Goal: Information Seeking & Learning: Learn about a topic

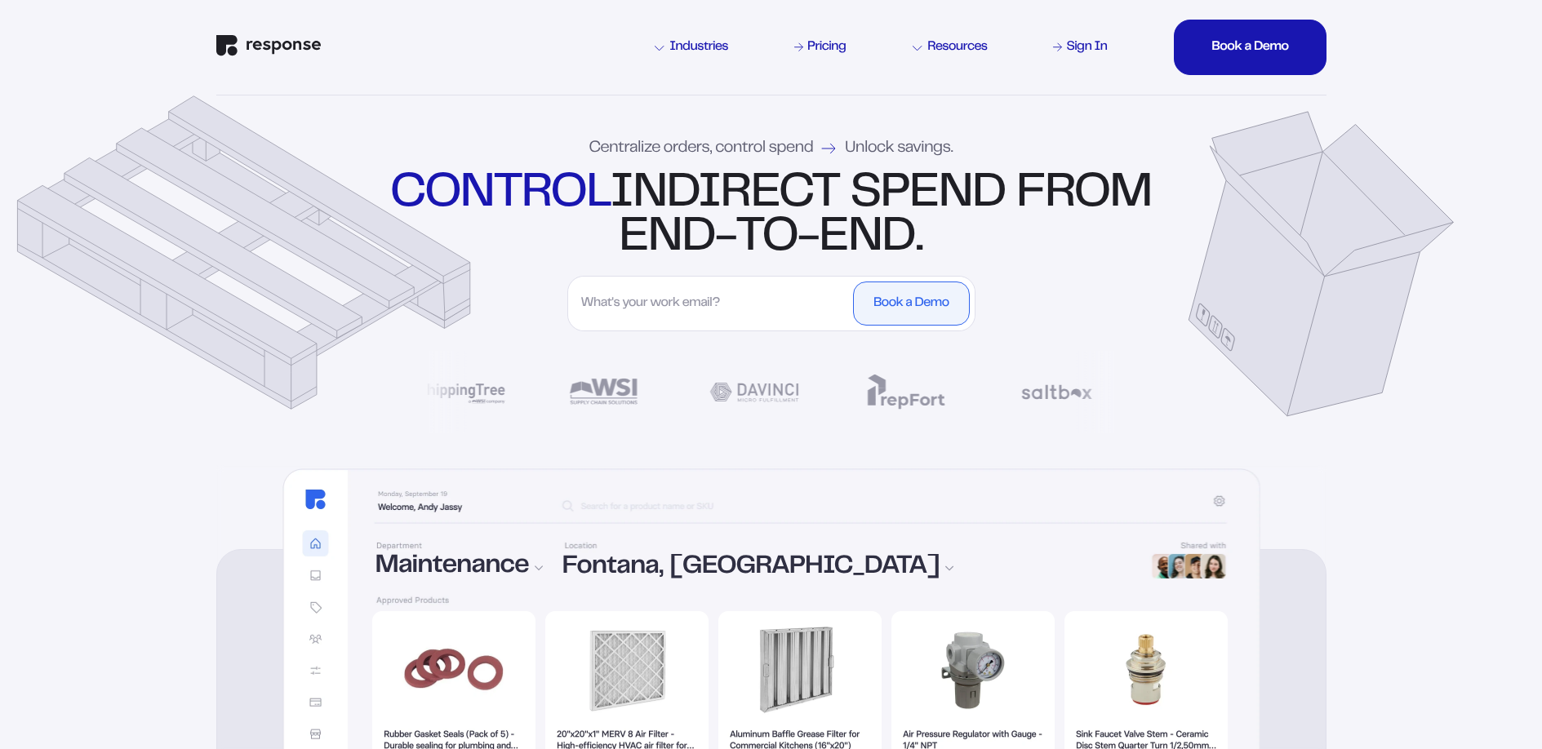
click at [664, 302] on input "First Name" at bounding box center [711, 304] width 277 height 44
click at [254, 318] on div "Centralize orders, control spend Unlock savings. control indirect spend from en…" at bounding box center [772, 281] width 1176 height 370
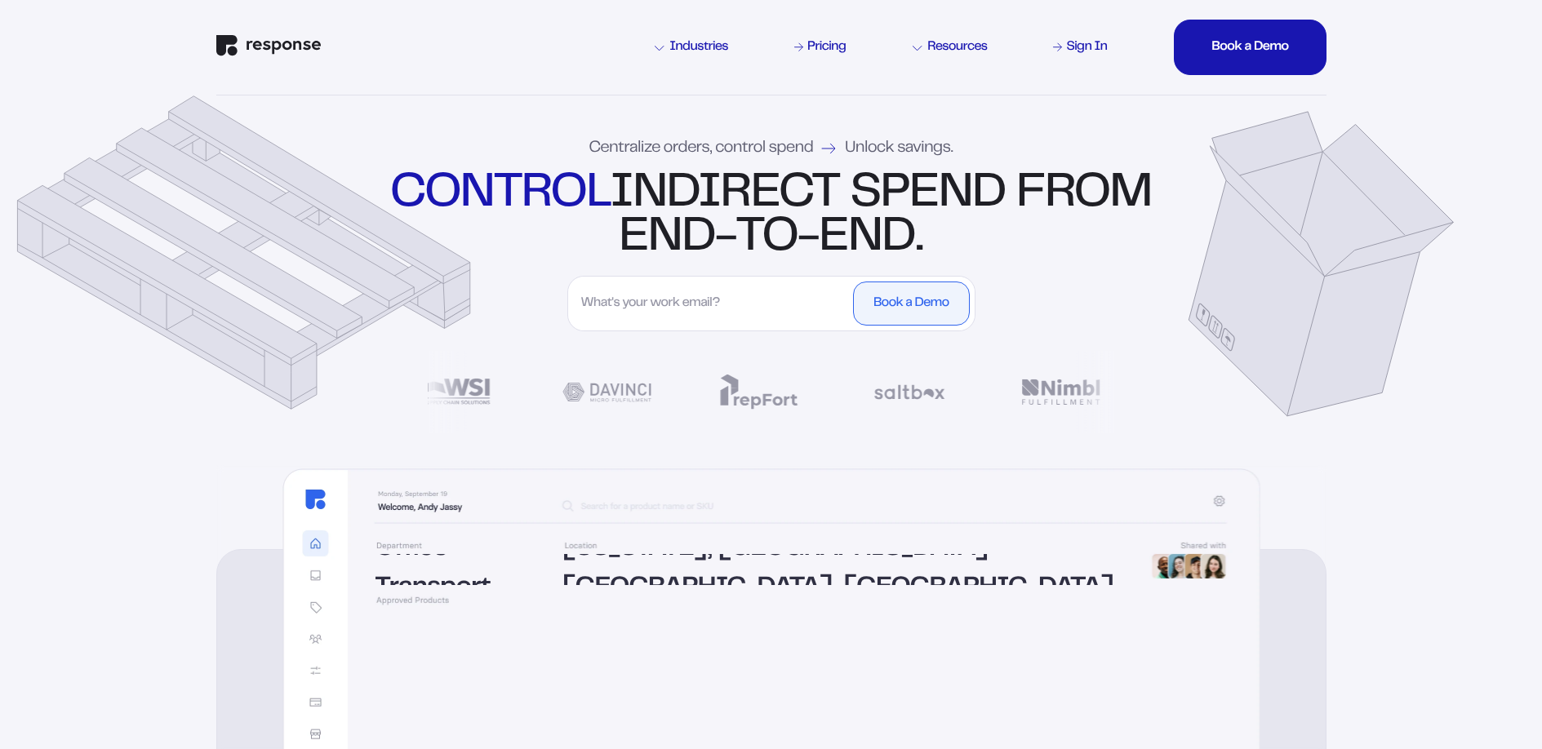
drag, startPoint x: 370, startPoint y: 316, endPoint x: 203, endPoint y: 395, distance: 184.4
click at [203, 395] on div "Centralize orders, control spend Unlock savings. control indirect spend from en…" at bounding box center [772, 281] width 1176 height 370
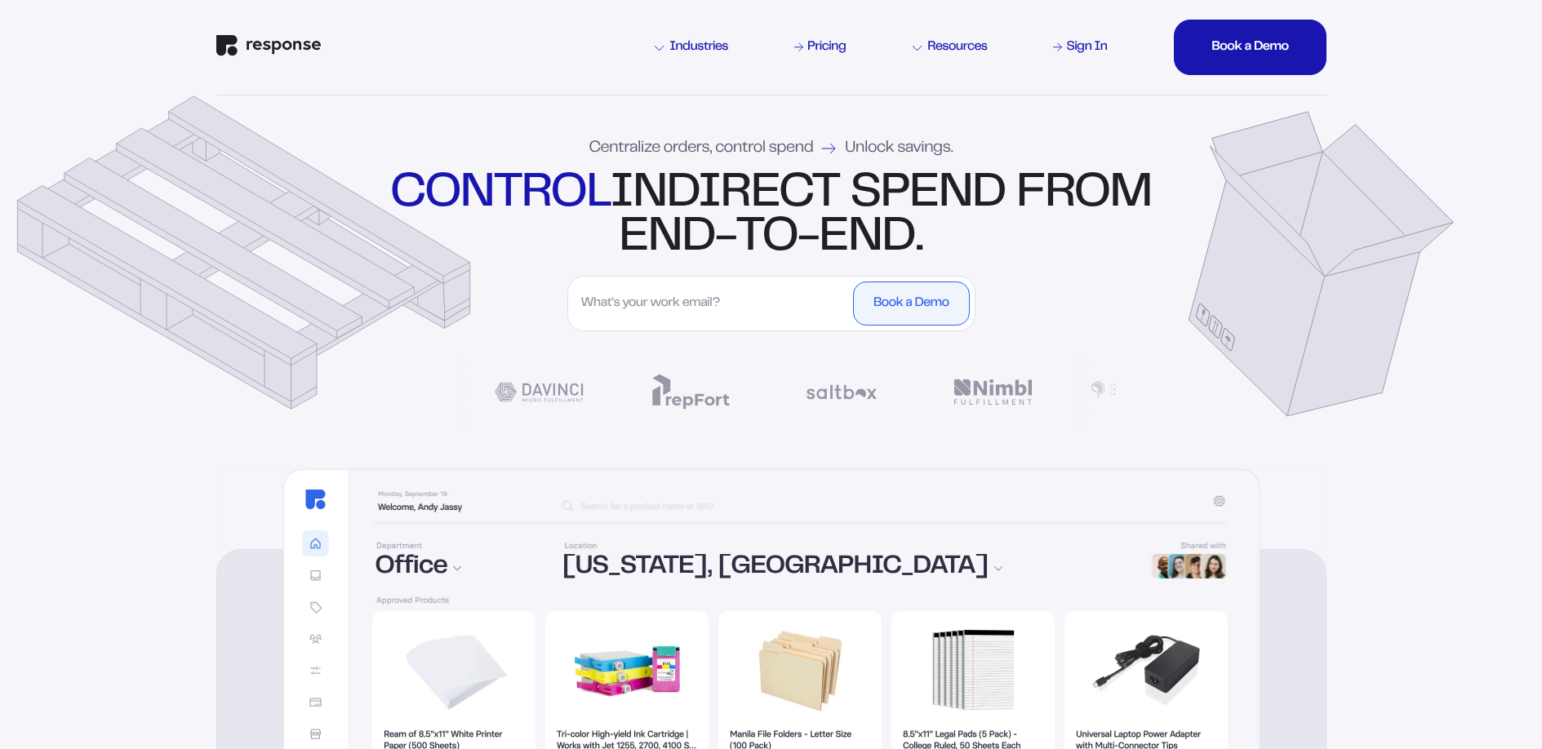
click at [681, 310] on input "First Name" at bounding box center [711, 304] width 277 height 44
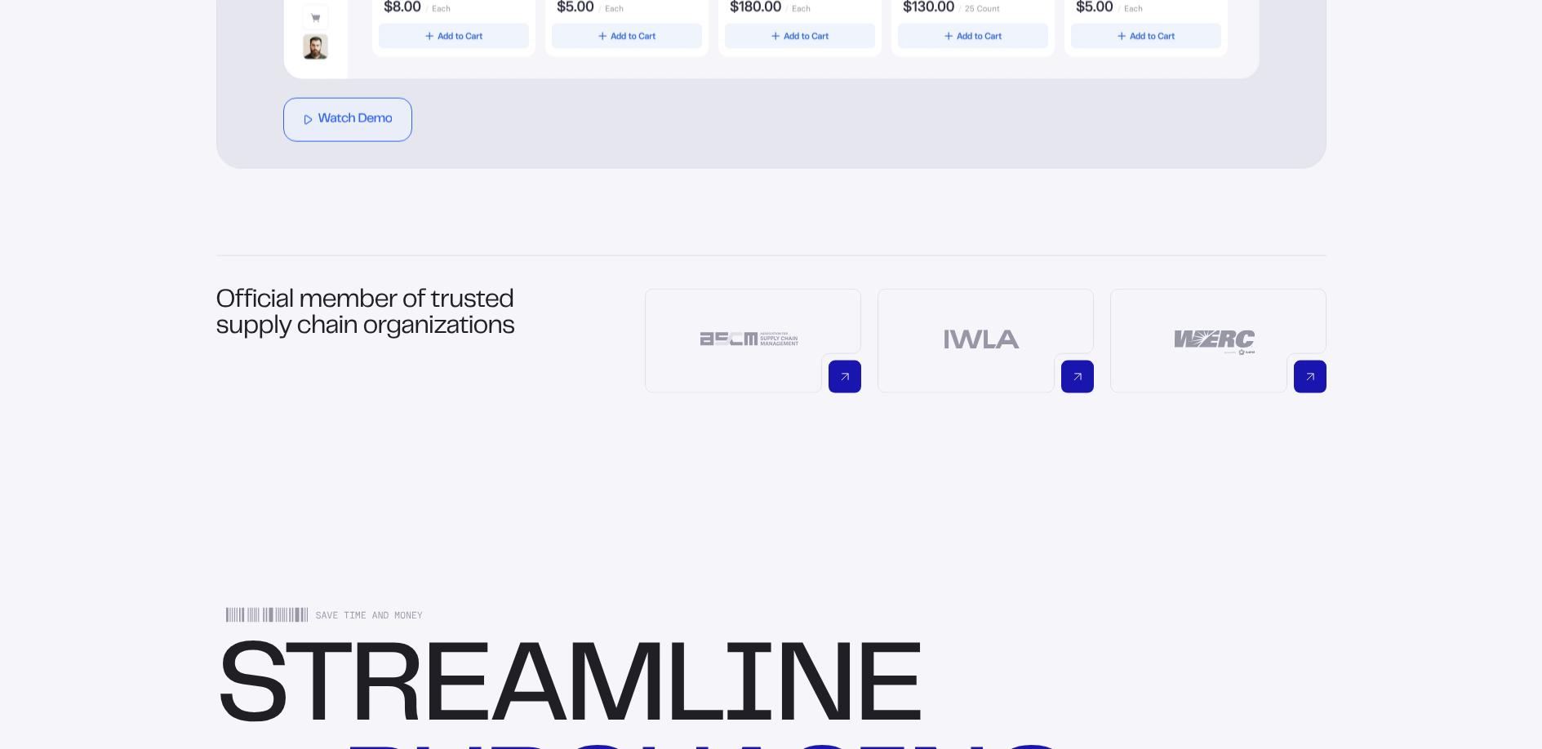
scroll to position [1345, 0]
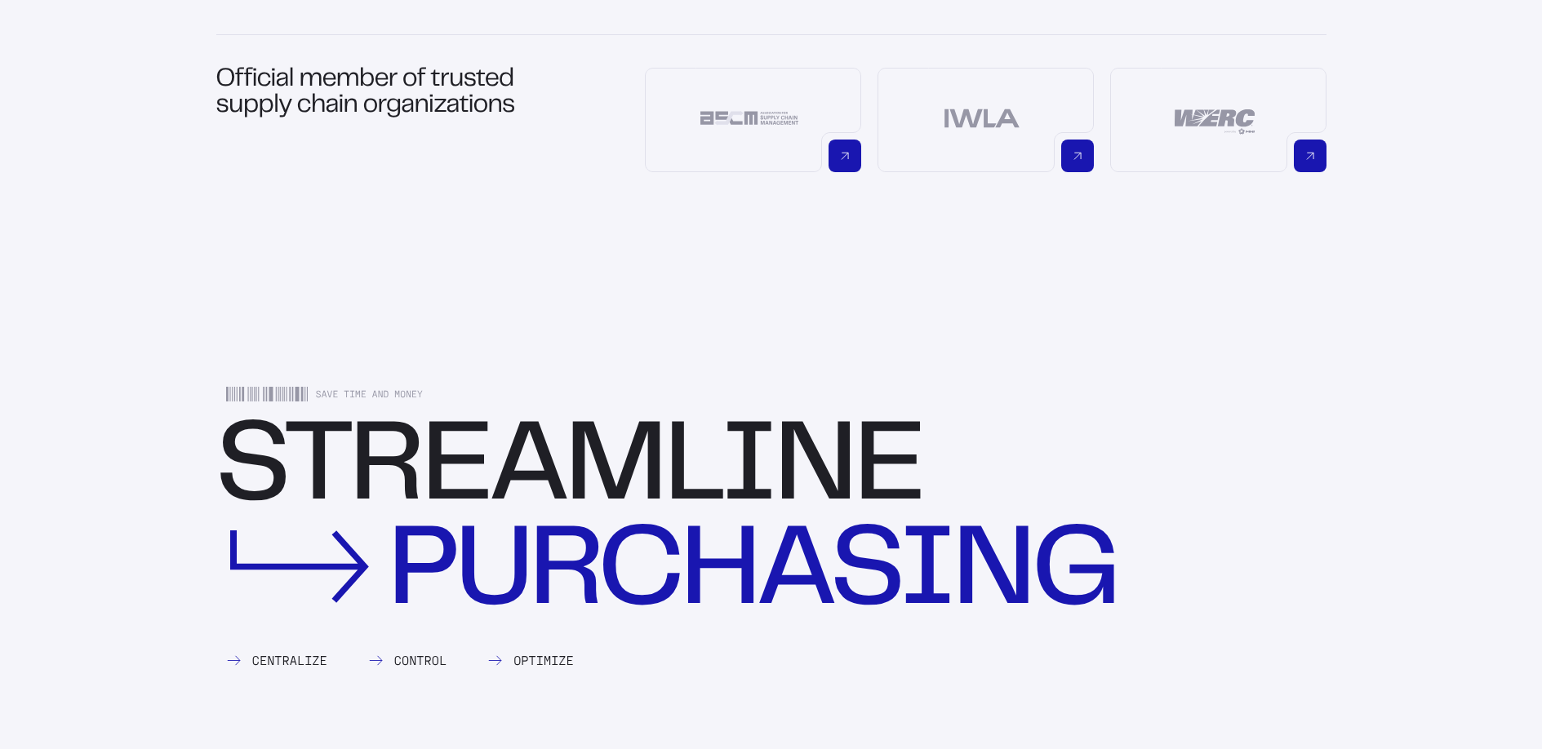
click at [418, 662] on div "Control" at bounding box center [407, 661] width 78 height 13
click at [241, 656] on icon at bounding box center [234, 661] width 16 height 11
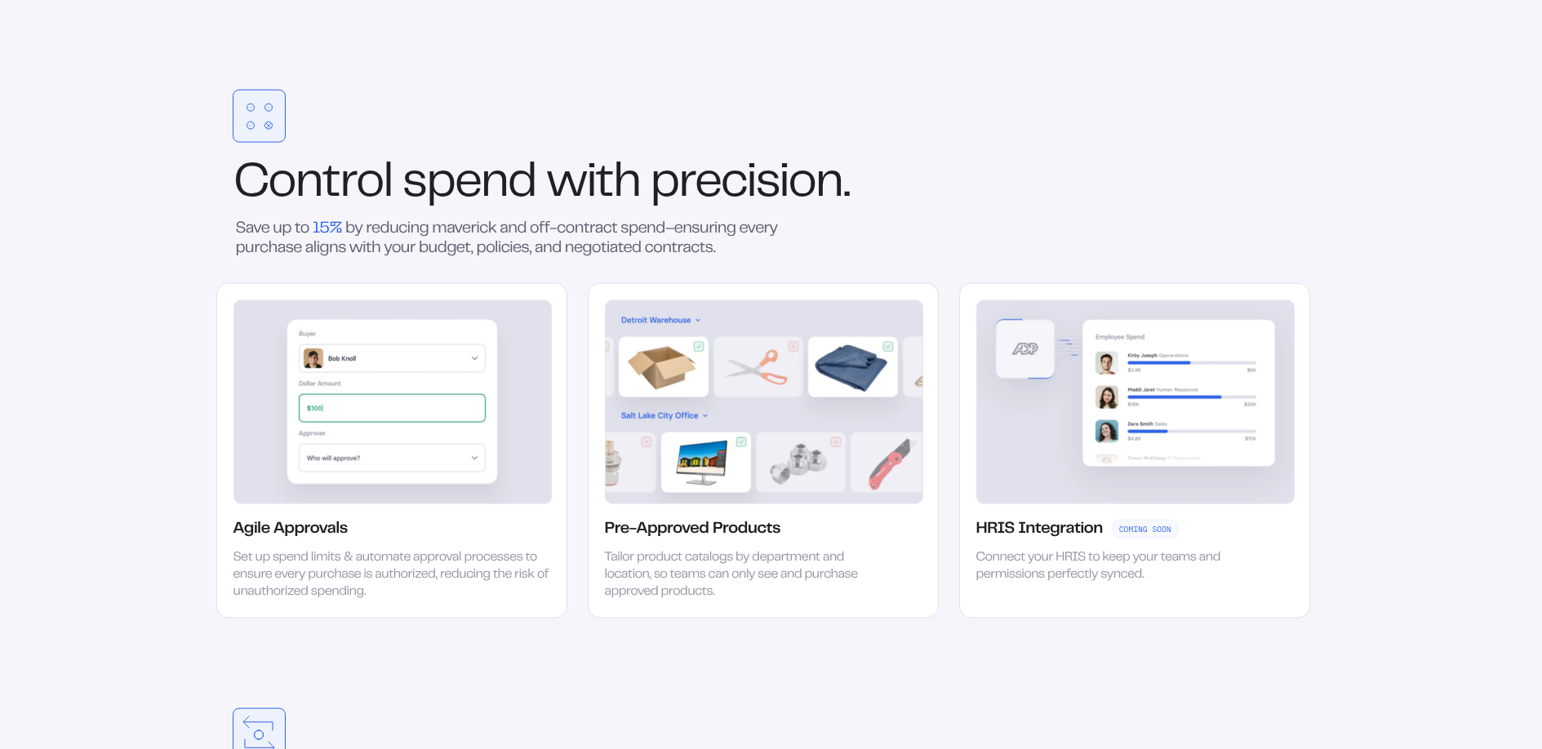
scroll to position [2670, 0]
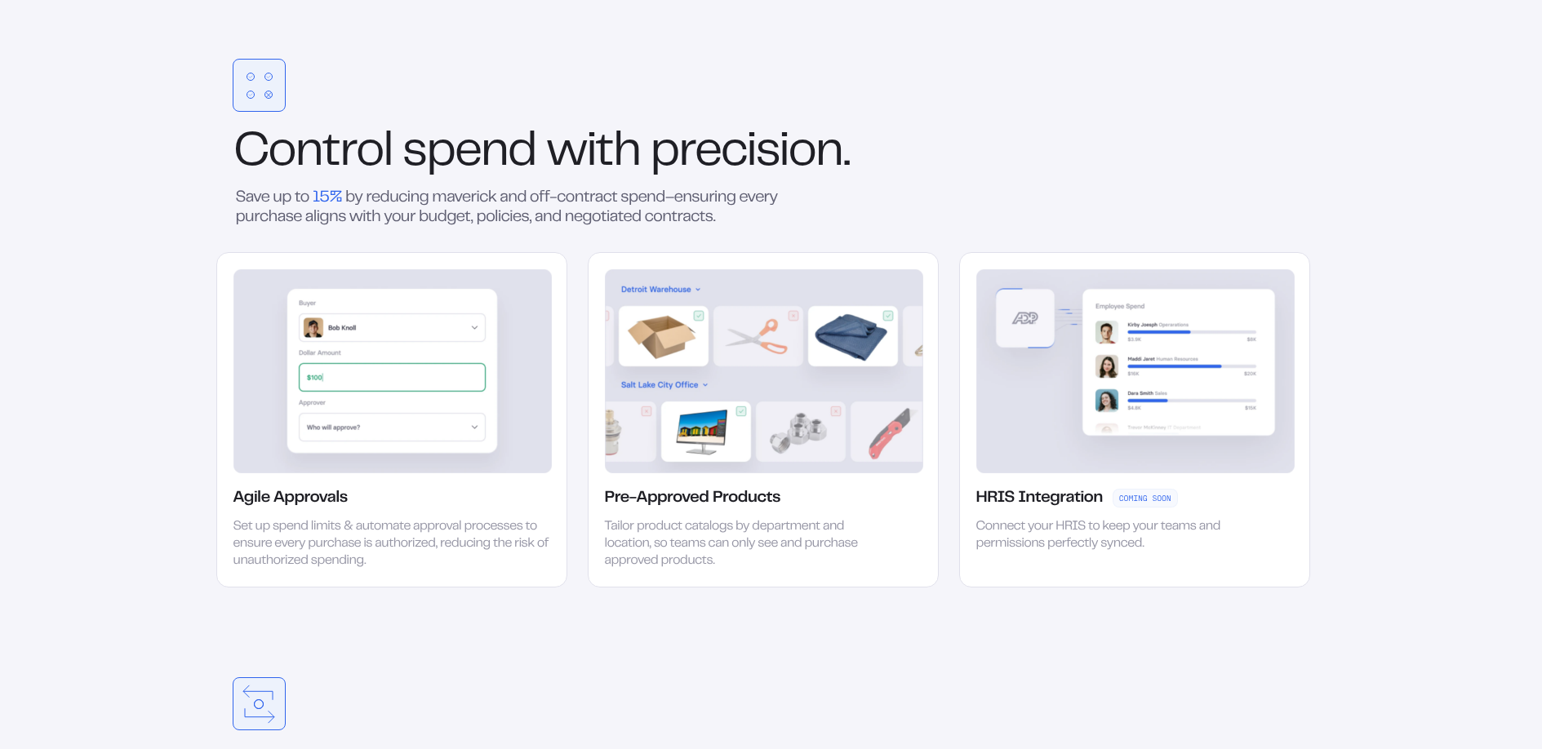
drag, startPoint x: 270, startPoint y: 82, endPoint x: 267, endPoint y: 111, distance: 29.6
click at [269, 113] on div at bounding box center [259, 139] width 53 height 53
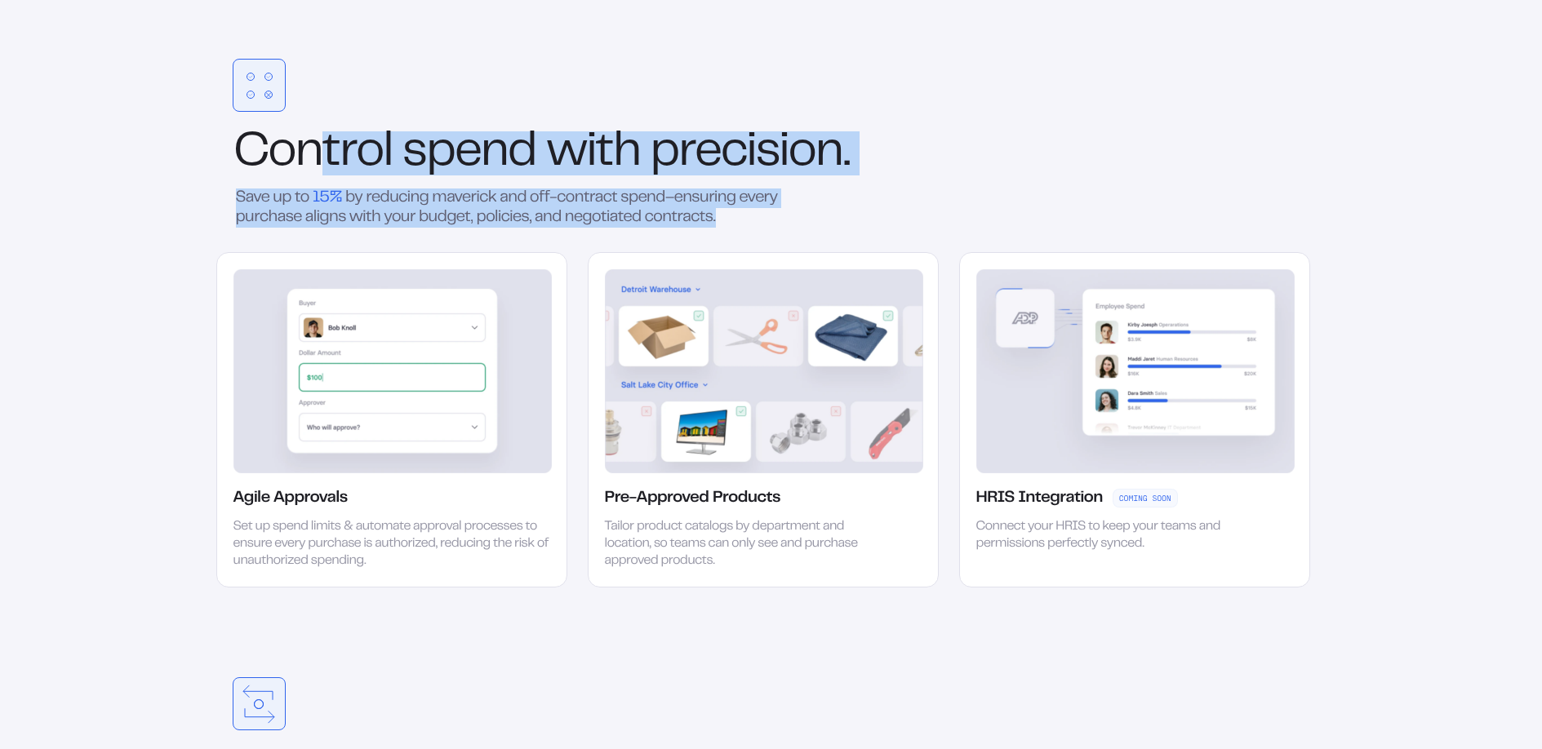
drag, startPoint x: 320, startPoint y: 179, endPoint x: 726, endPoint y: 220, distance: 407.9
click at [726, 220] on div "Control spend with precision. Save up to 15% by reducing maverick and off-contr…" at bounding box center [763, 323] width 1094 height 529
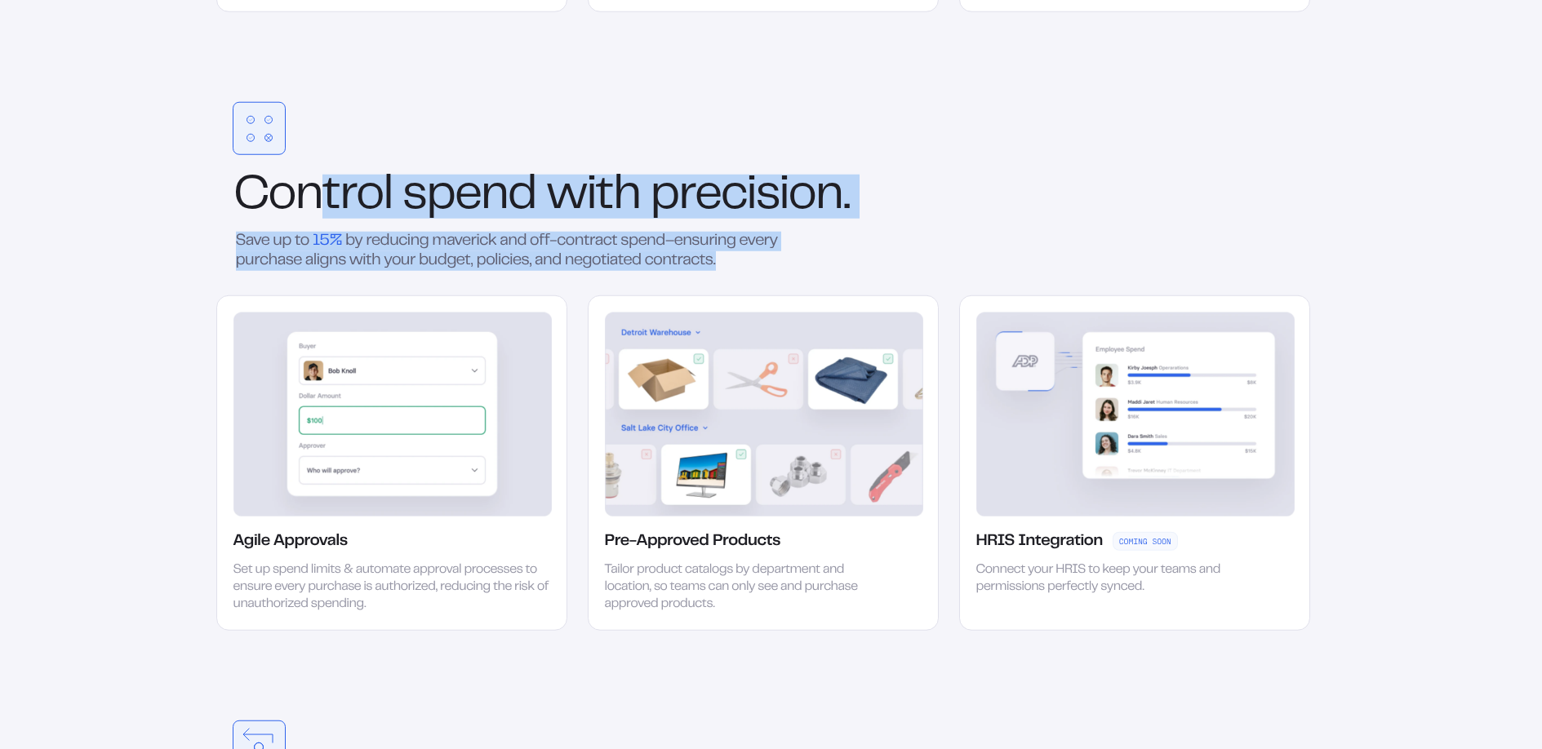
scroll to position [2397, 0]
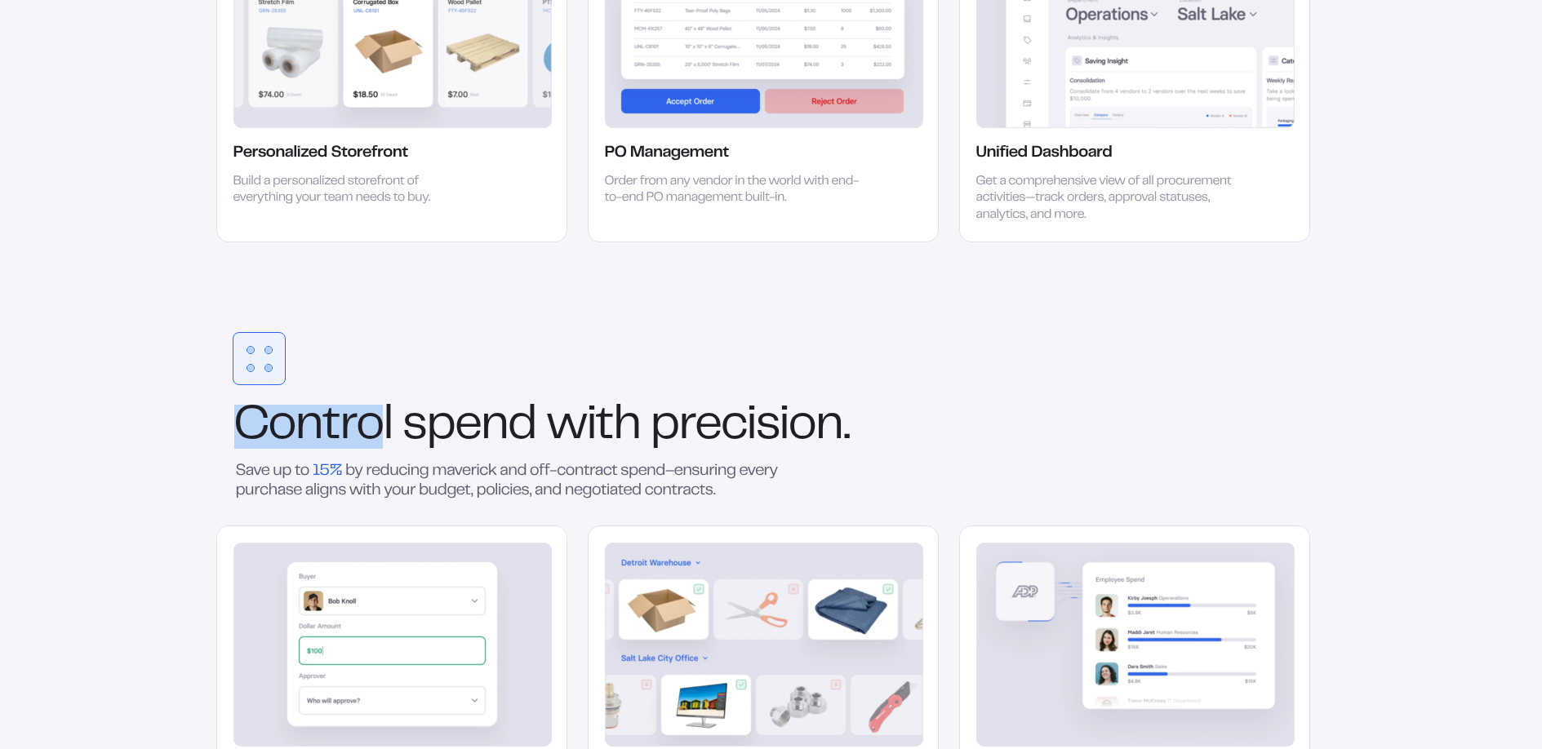
drag, startPoint x: 185, startPoint y: 324, endPoint x: 377, endPoint y: 403, distance: 207.6
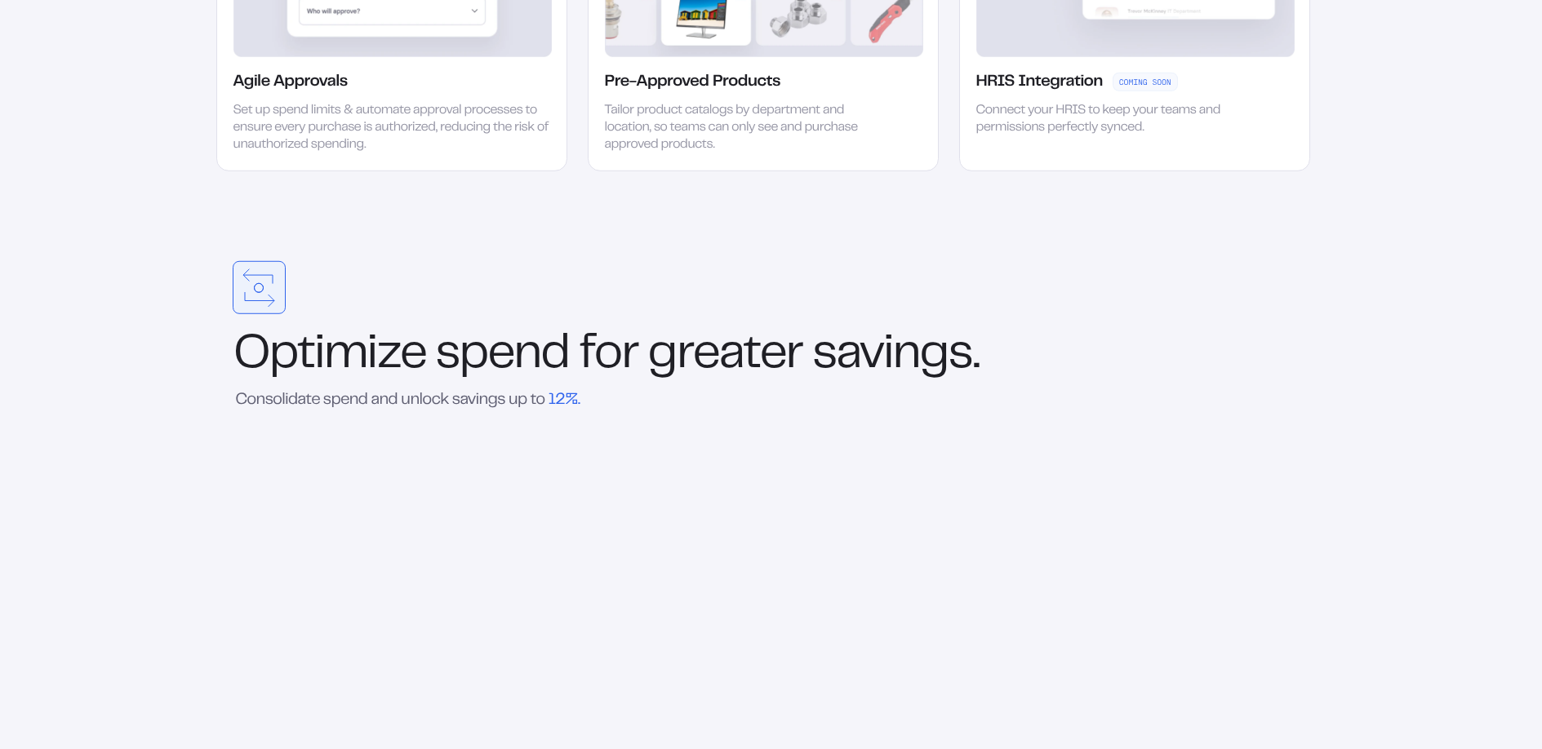
scroll to position [3111, 0]
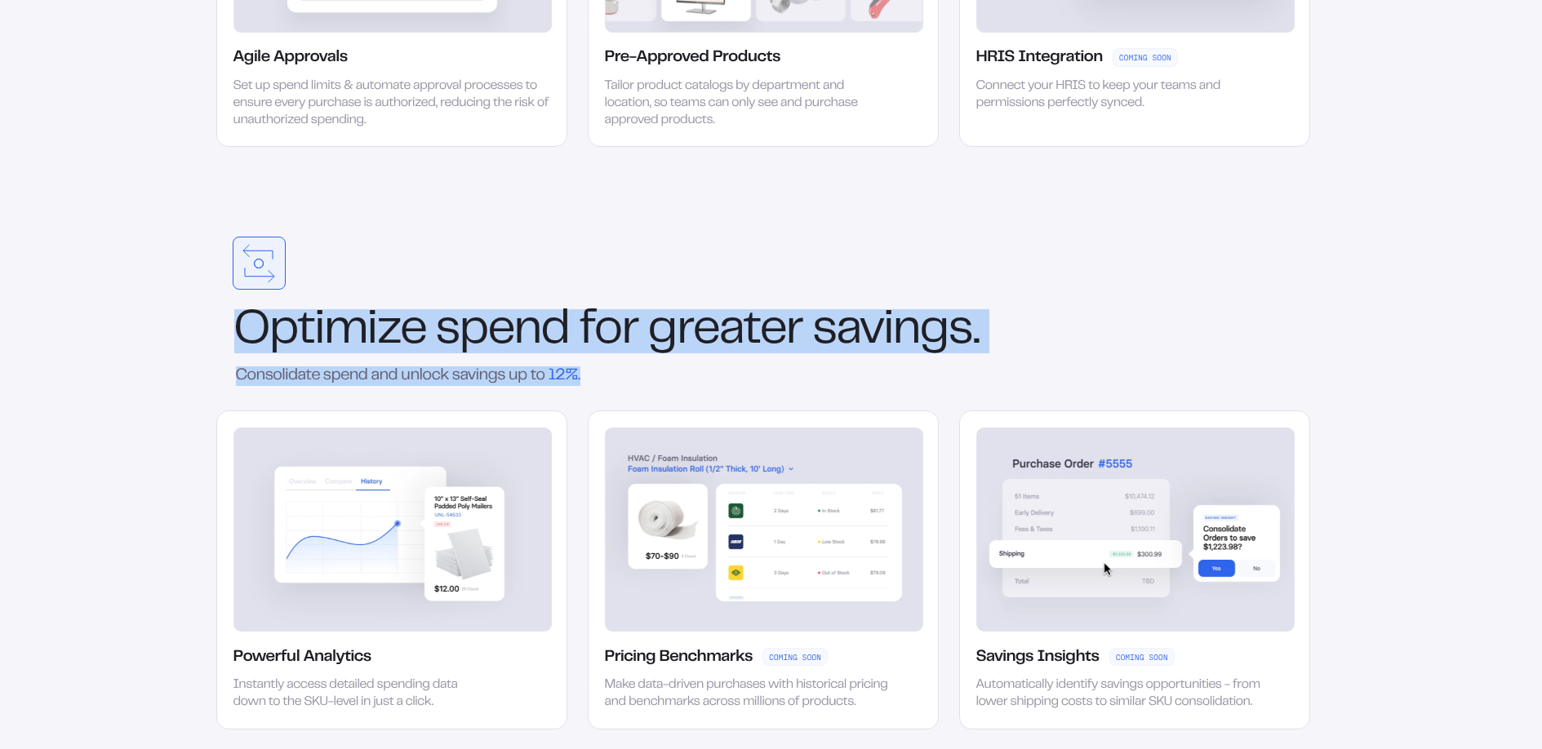
drag, startPoint x: 242, startPoint y: 325, endPoint x: 612, endPoint y: 377, distance: 373.5
click at [612, 377] on div "Optimize spend for greater savings. Consolidate spend and unlock savings up to …" at bounding box center [763, 483] width 1094 height 493
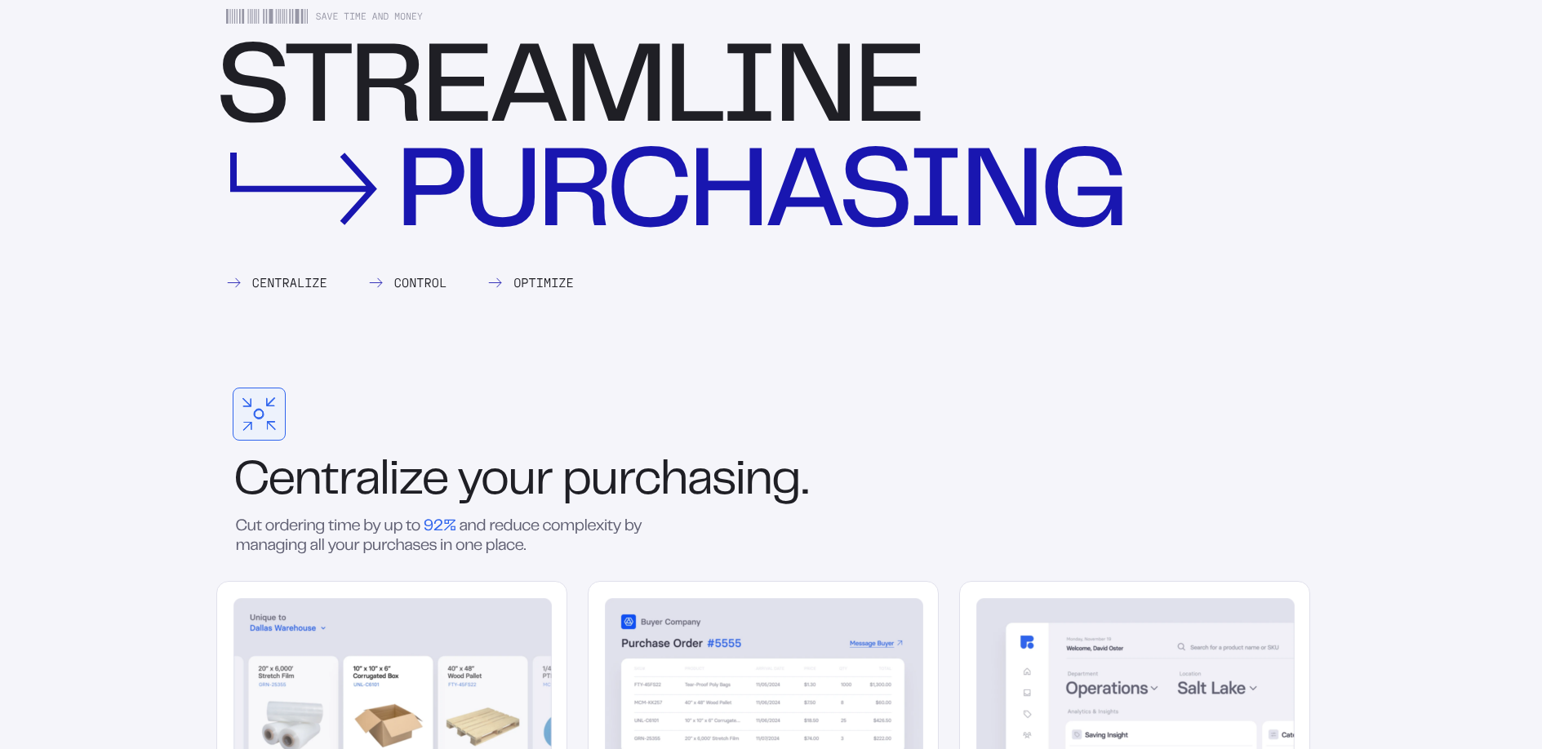
scroll to position [1627, 0]
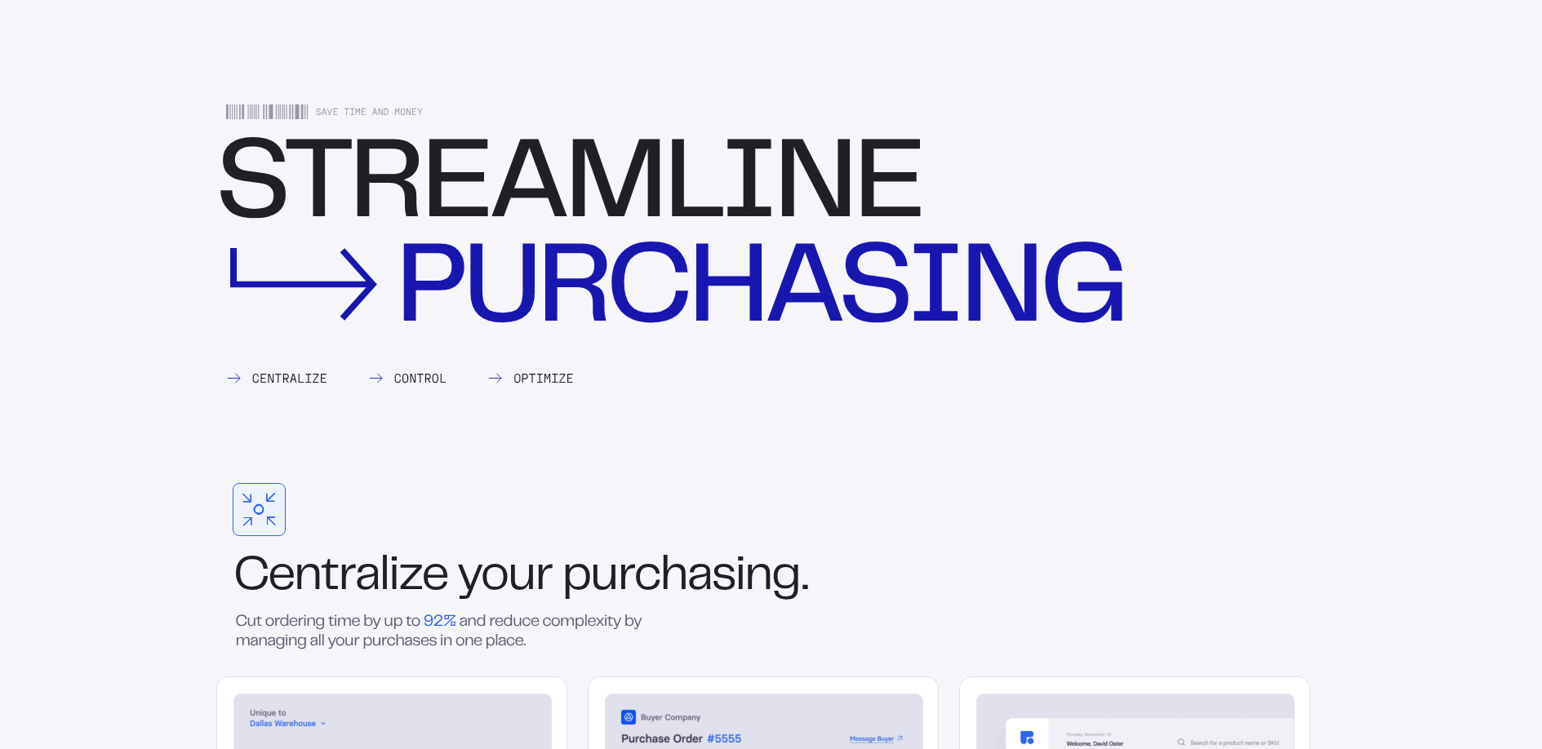
drag, startPoint x: 498, startPoint y: 372, endPoint x: 592, endPoint y: 373, distance: 93.9
click at [592, 373] on div "Centralize Control Optimize" at bounding box center [763, 378] width 1094 height 13
drag, startPoint x: 520, startPoint y: 378, endPoint x: 575, endPoint y: 379, distance: 54.7
click at [575, 379] on div "Centralize Control Optimize" at bounding box center [763, 378] width 1094 height 13
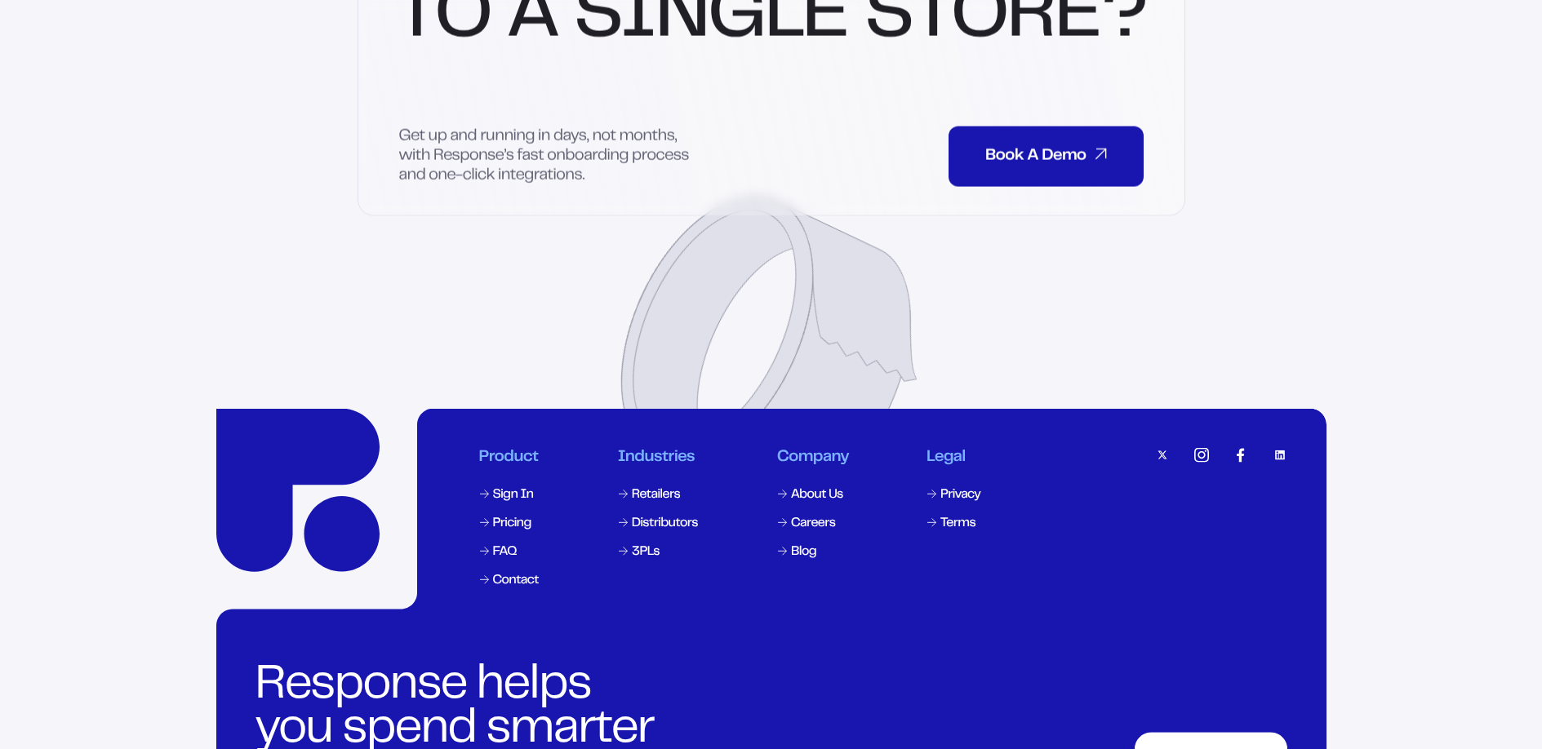
scroll to position [7877, 0]
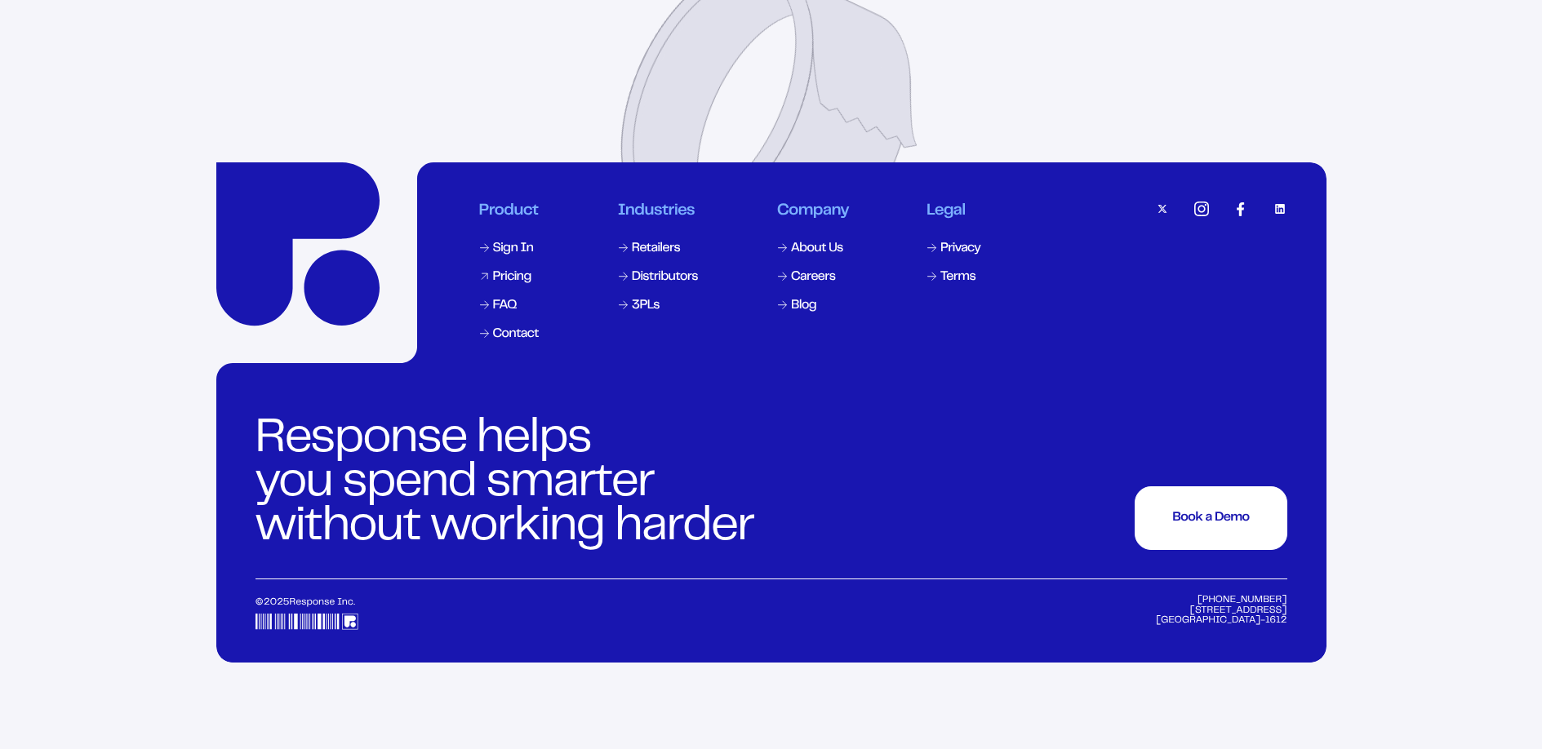
click at [507, 284] on div "Pricing" at bounding box center [512, 277] width 38 height 13
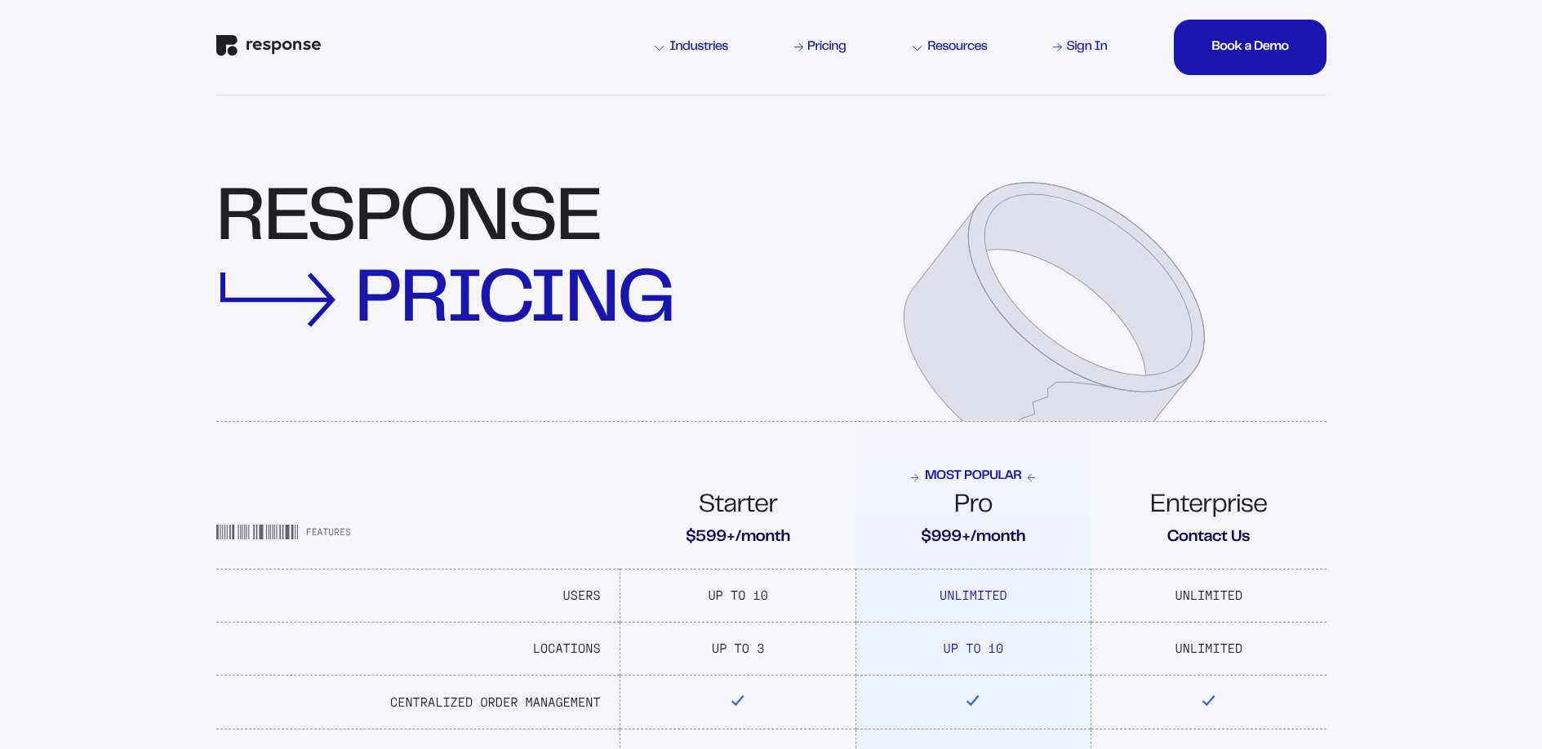
scroll to position [1, 0]
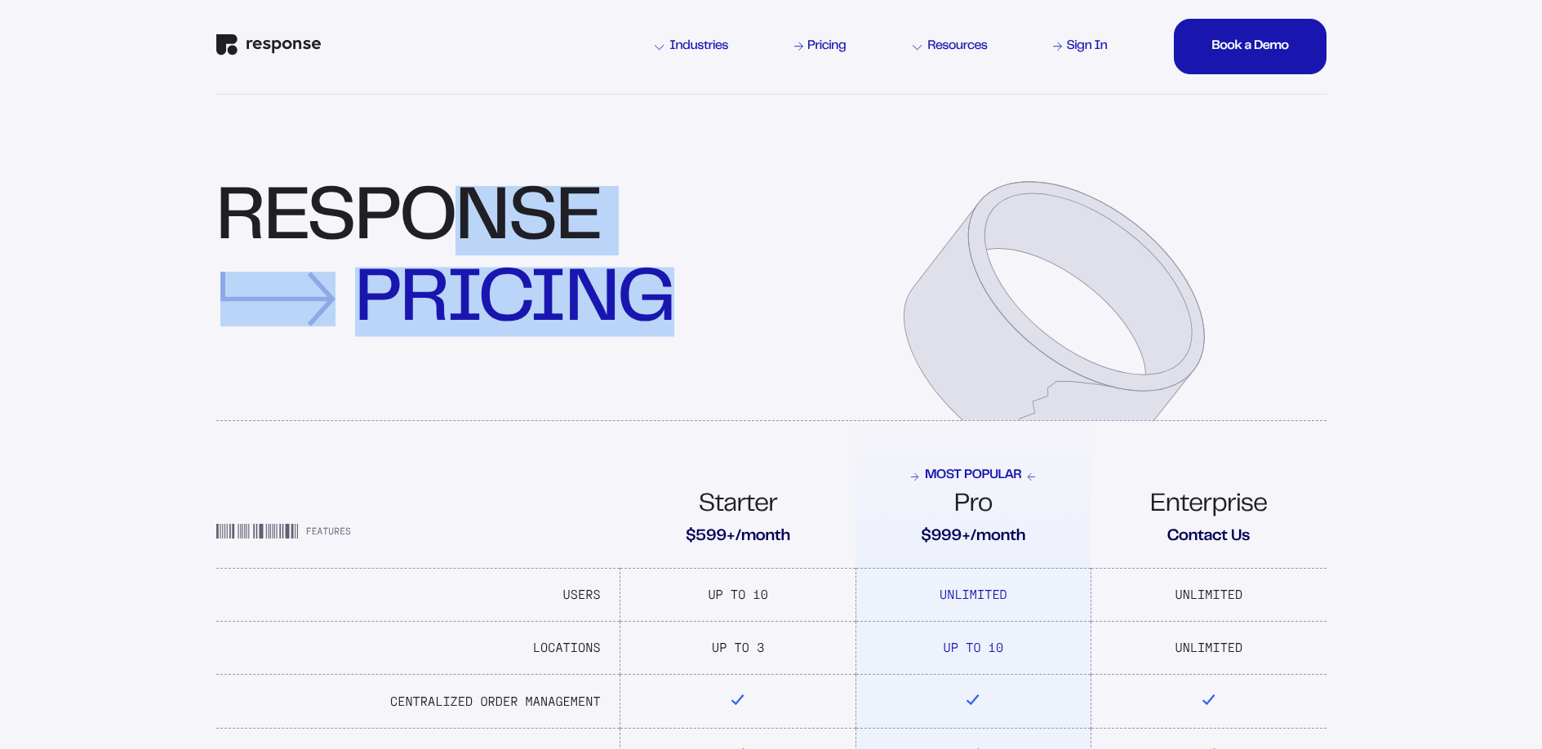
drag, startPoint x: 683, startPoint y: 343, endPoint x: 711, endPoint y: 350, distance: 28.7
click at [711, 350] on div "response pricing" at bounding box center [771, 283] width 1110 height 276
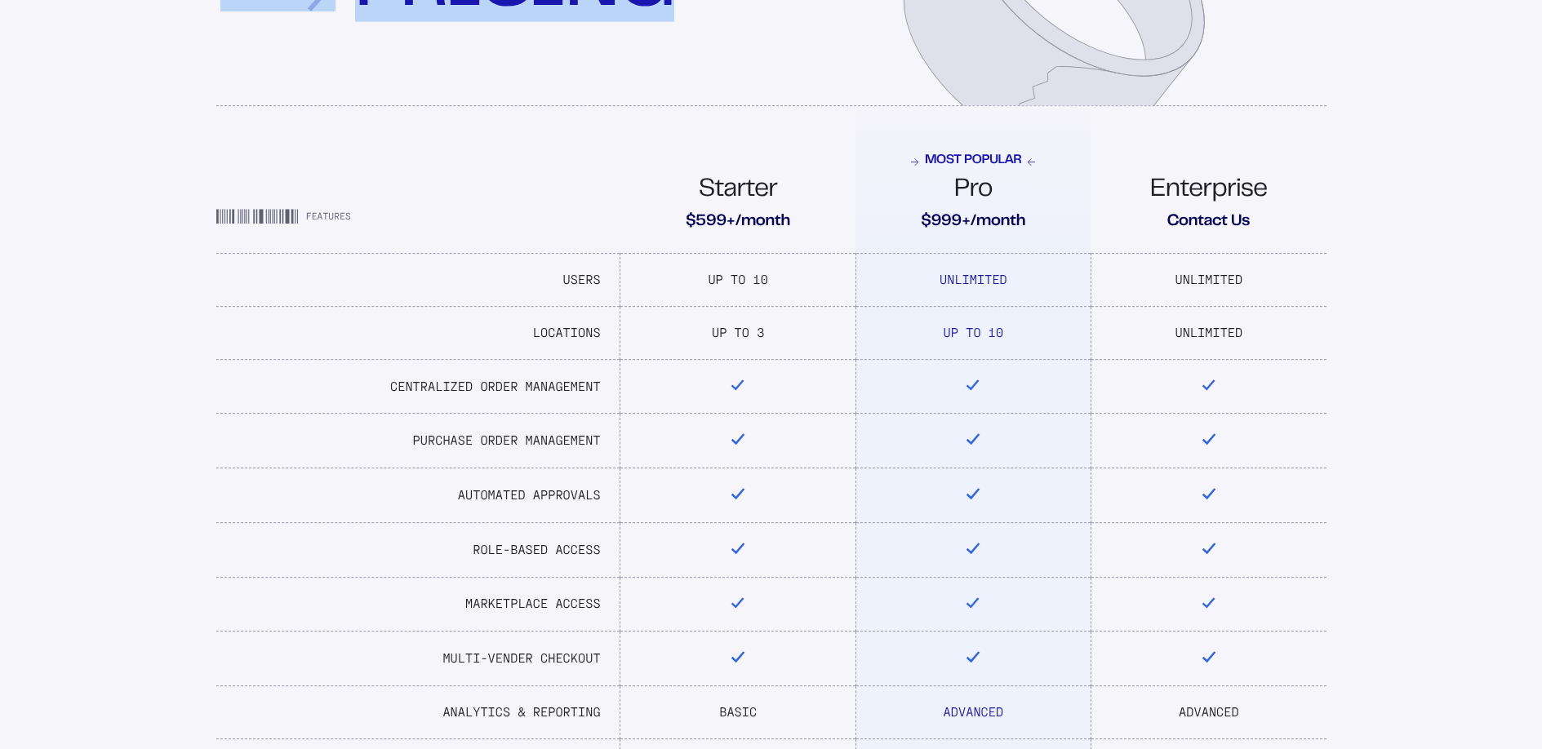
scroll to position [0, 0]
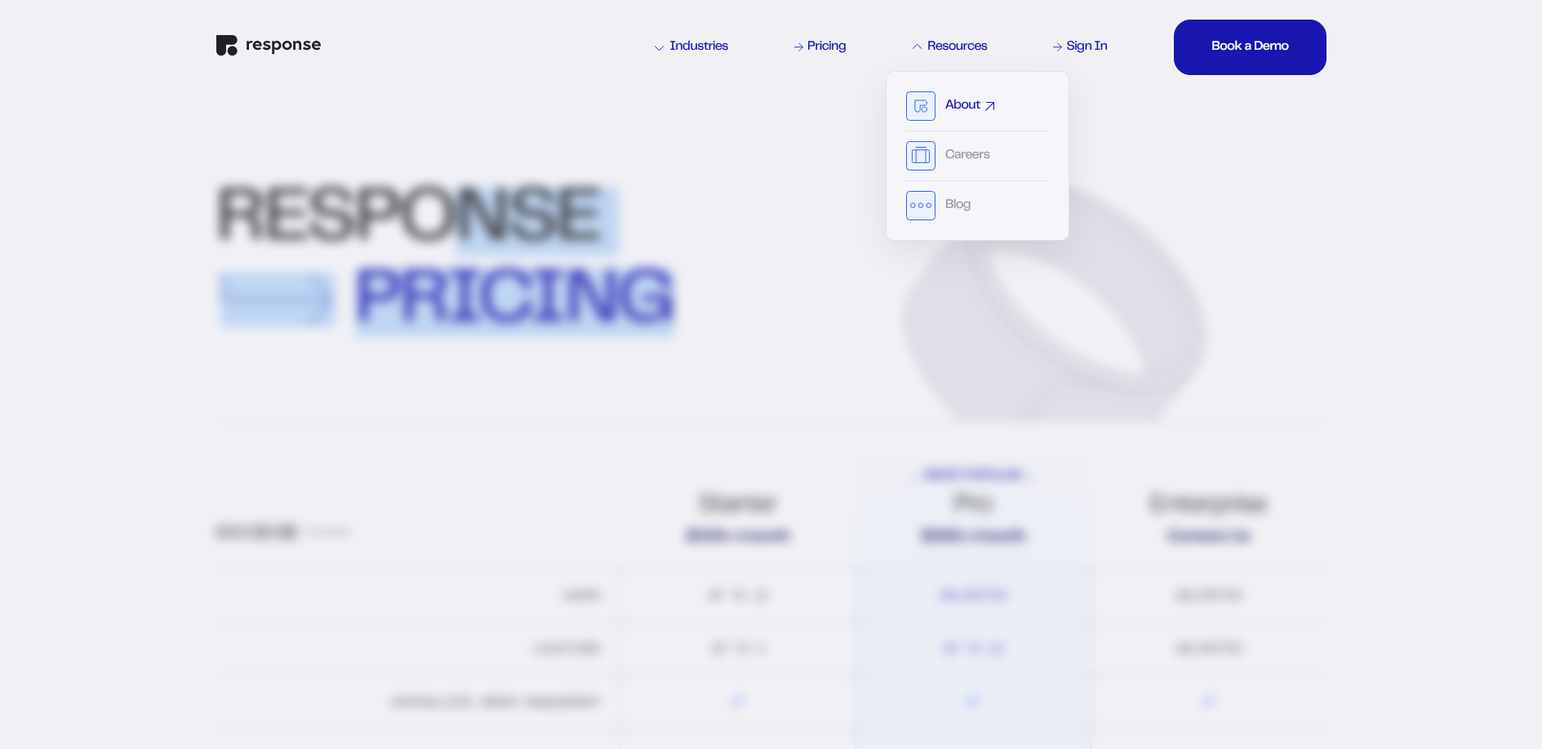
click at [983, 109] on link "About" at bounding box center [969, 106] width 49 height 13
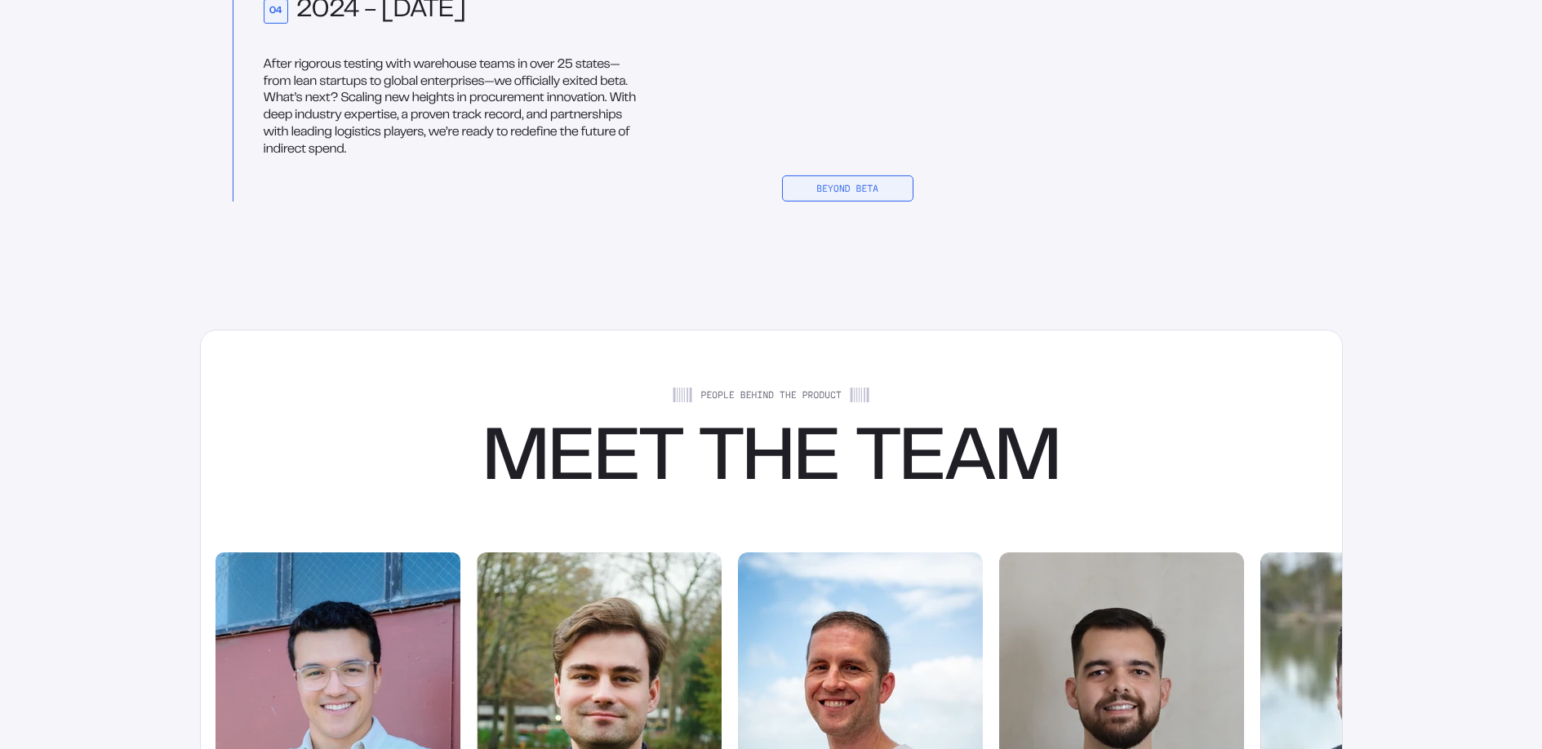
scroll to position [2729, 0]
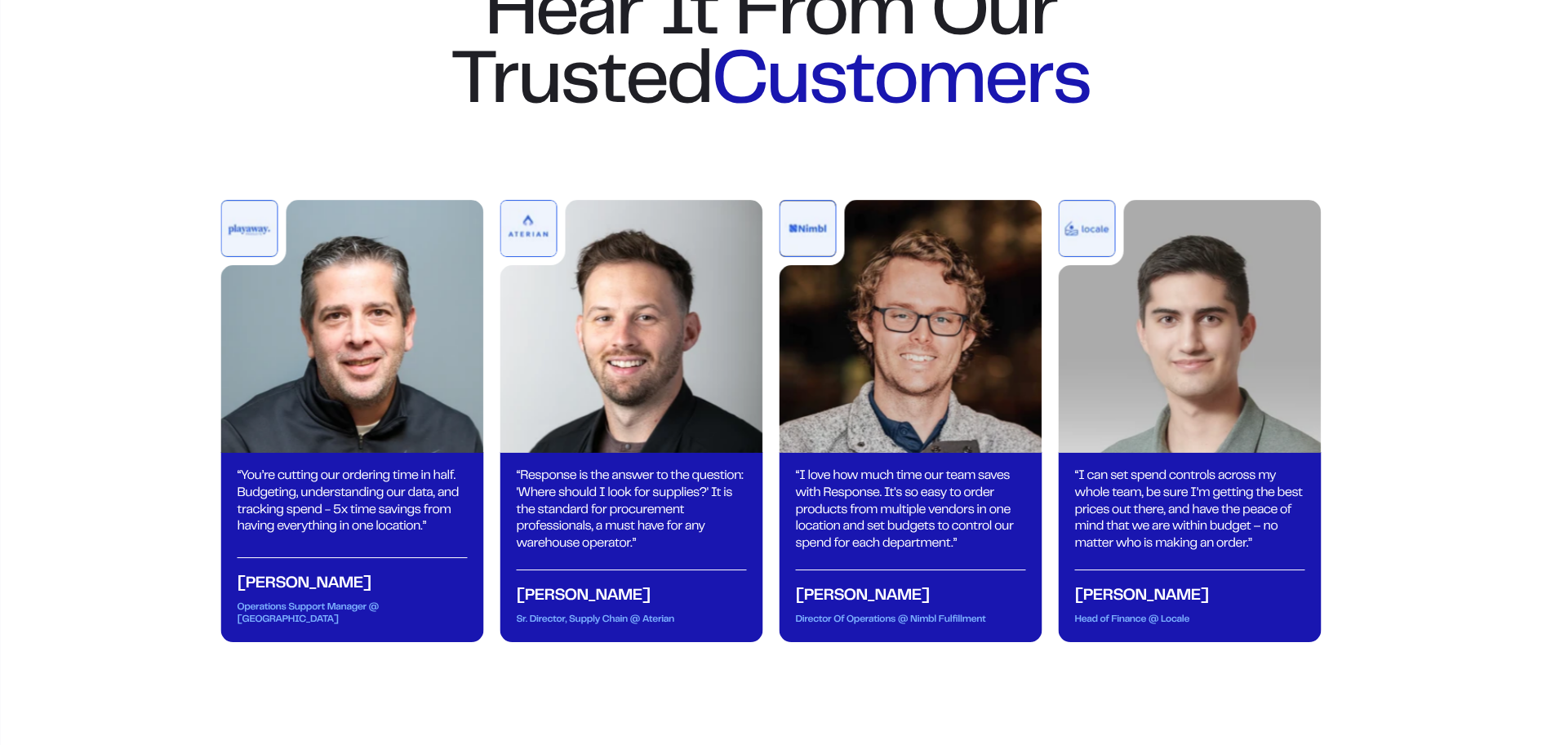
scroll to position [5676, 0]
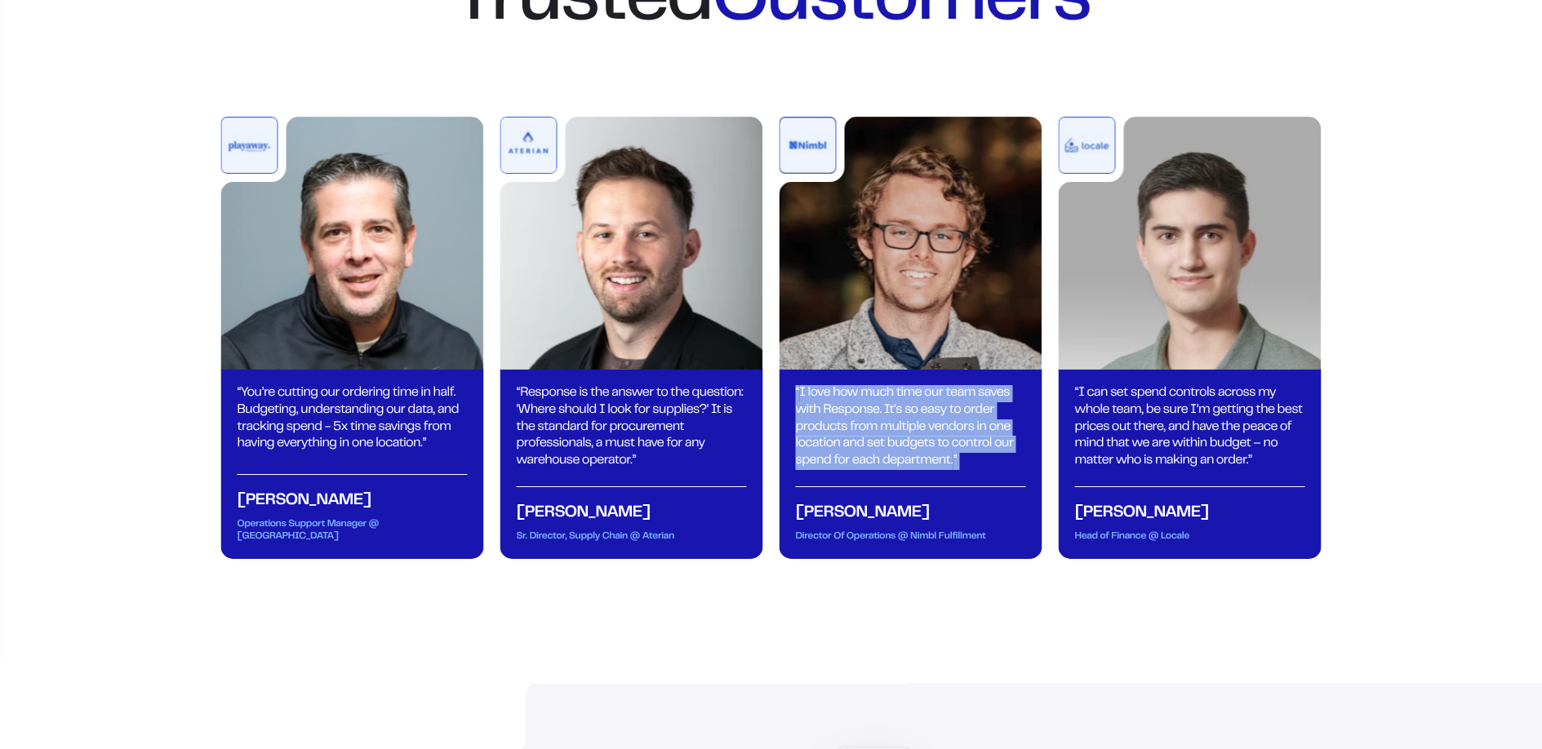
drag, startPoint x: 787, startPoint y: 441, endPoint x: 990, endPoint y: 526, distance: 220.3
click at [990, 526] on div "“ I love how much time our team saves with Response. It's so easy to order prod…" at bounding box center [911, 464] width 263 height 190
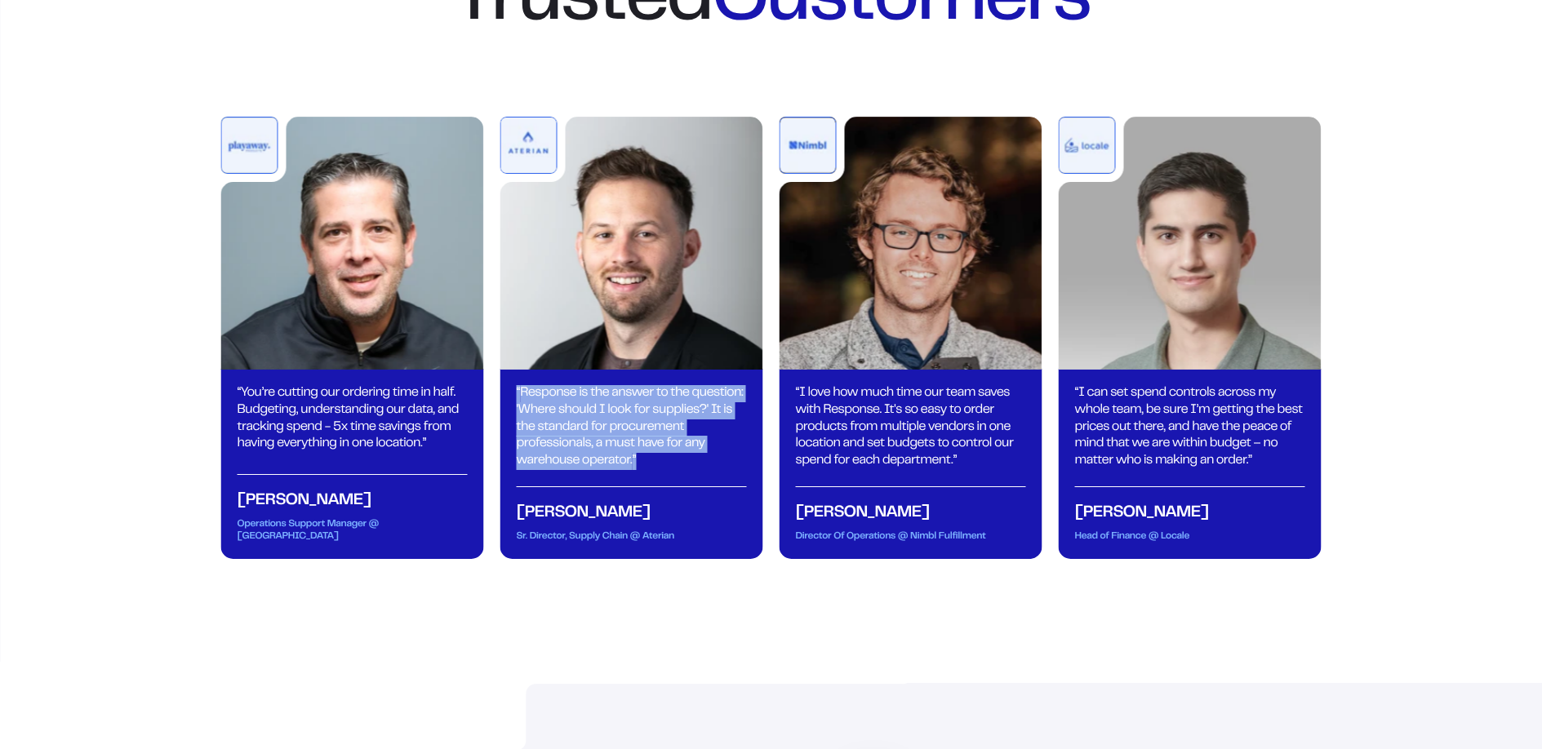
drag, startPoint x: 644, startPoint y: 506, endPoint x: 496, endPoint y: 429, distance: 167.6
click at [496, 429] on div "“ You’re cutting our ordering time in half. Budgeting, understanding our data, …" at bounding box center [771, 338] width 1101 height 442
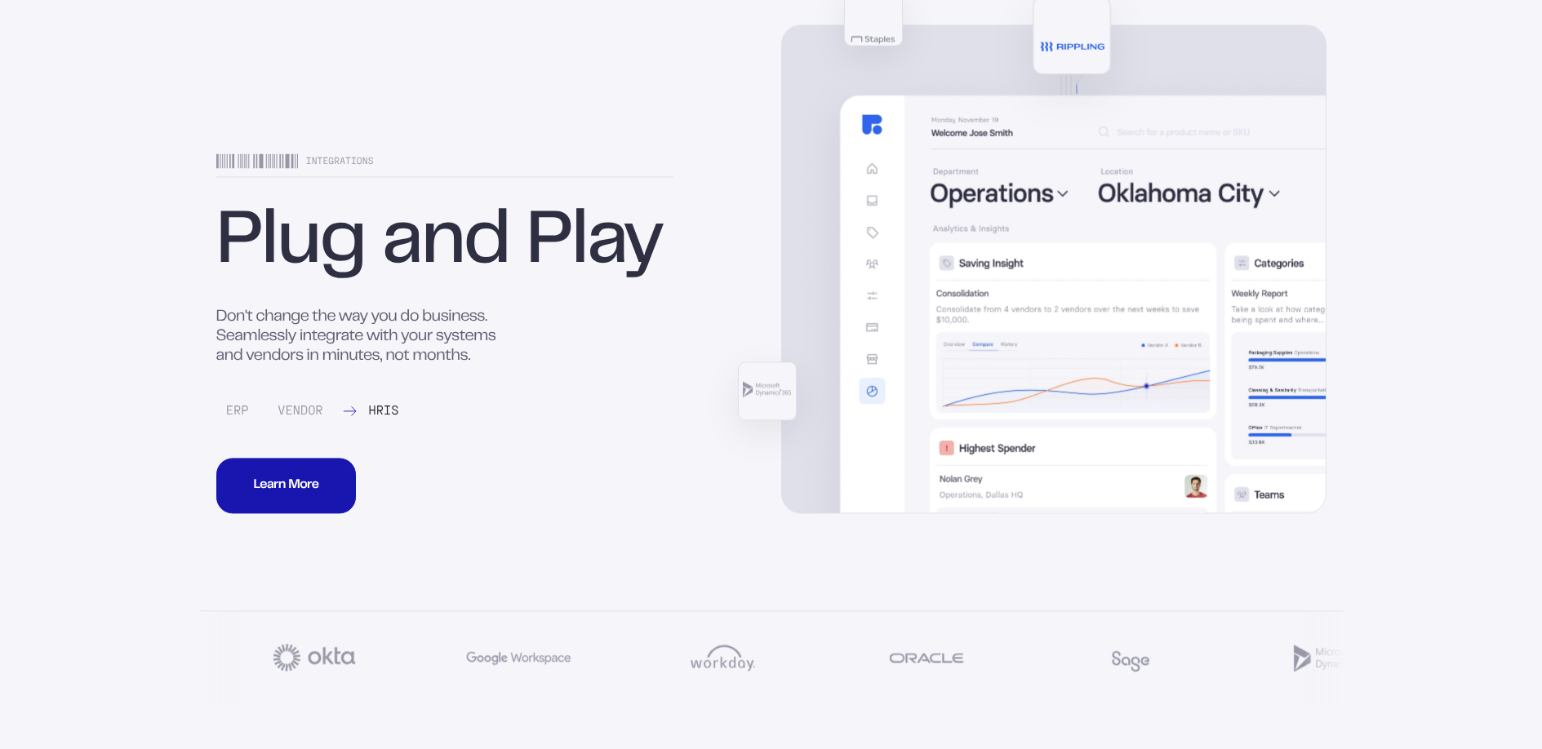
scroll to position [6479, 0]
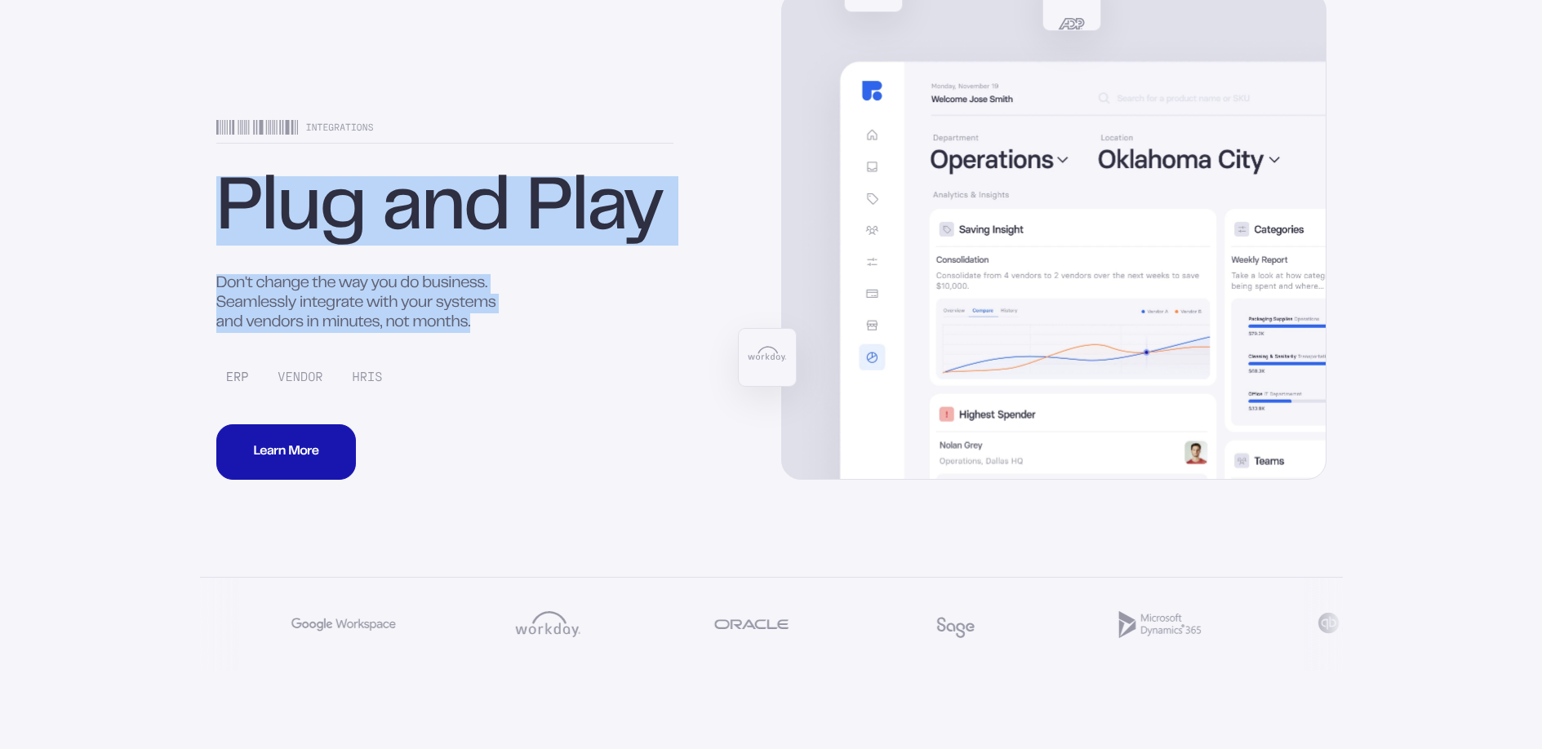
drag, startPoint x: 216, startPoint y: 256, endPoint x: 493, endPoint y: 371, distance: 299.4
click at [493, 371] on div "Integrations Plug and Play Don't change the way you do business. Seamlessly int…" at bounding box center [444, 300] width 457 height 361
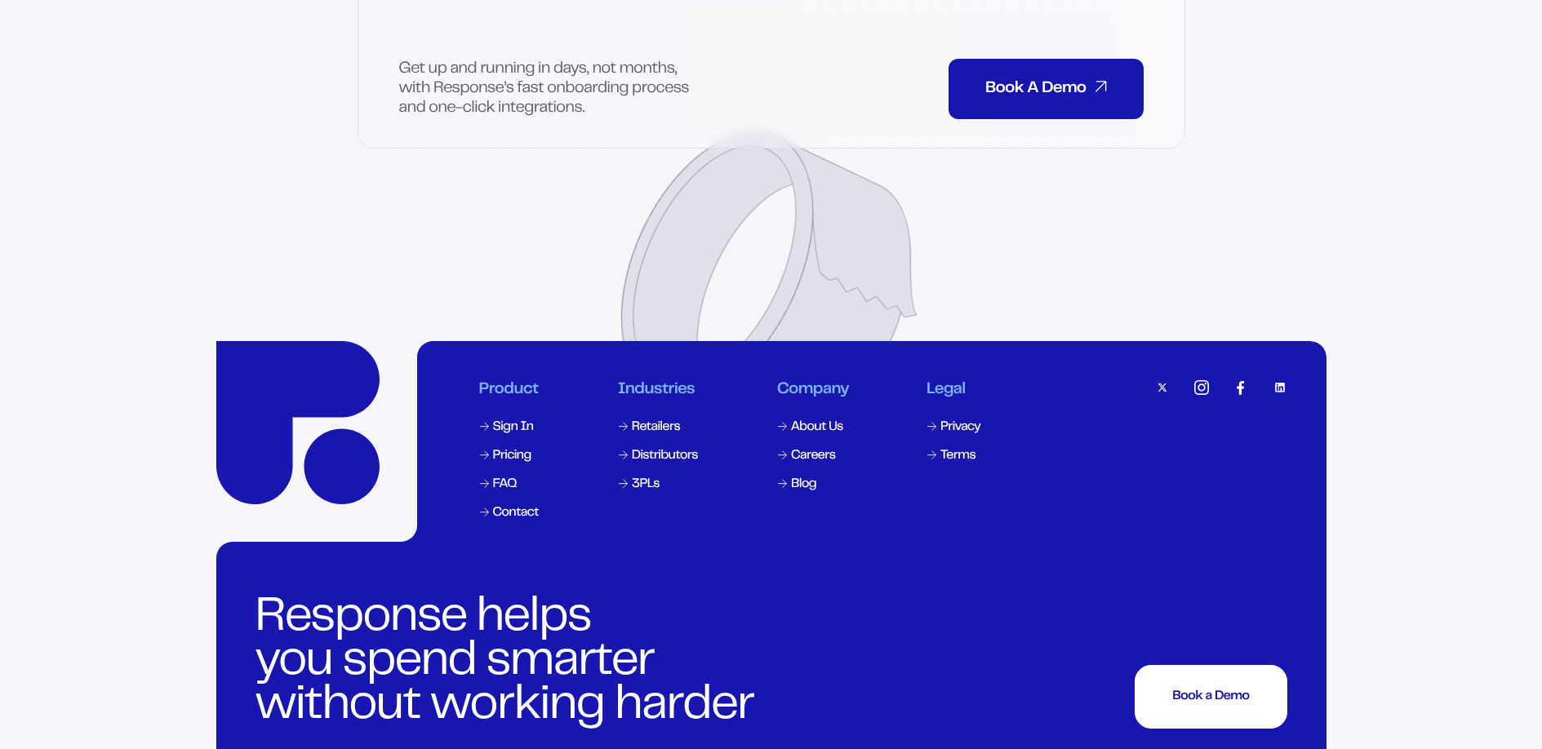
scroll to position [7877, 0]
